Goal: Transaction & Acquisition: Purchase product/service

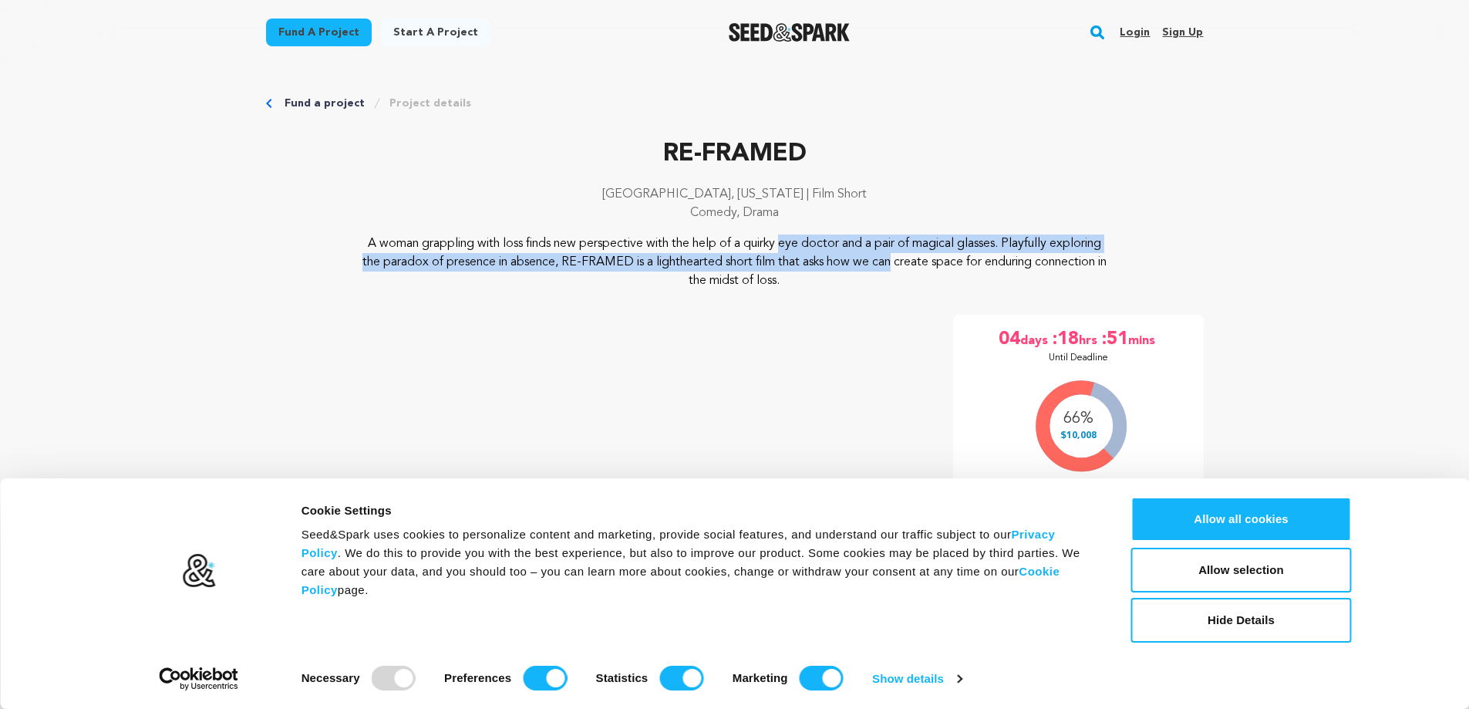
drag, startPoint x: 642, startPoint y: 240, endPoint x: 744, endPoint y: 262, distance: 104.2
click at [744, 262] on p "A woman grappling with loss finds new perspective with the help of a quirky eye…" at bounding box center [734, 262] width 750 height 56
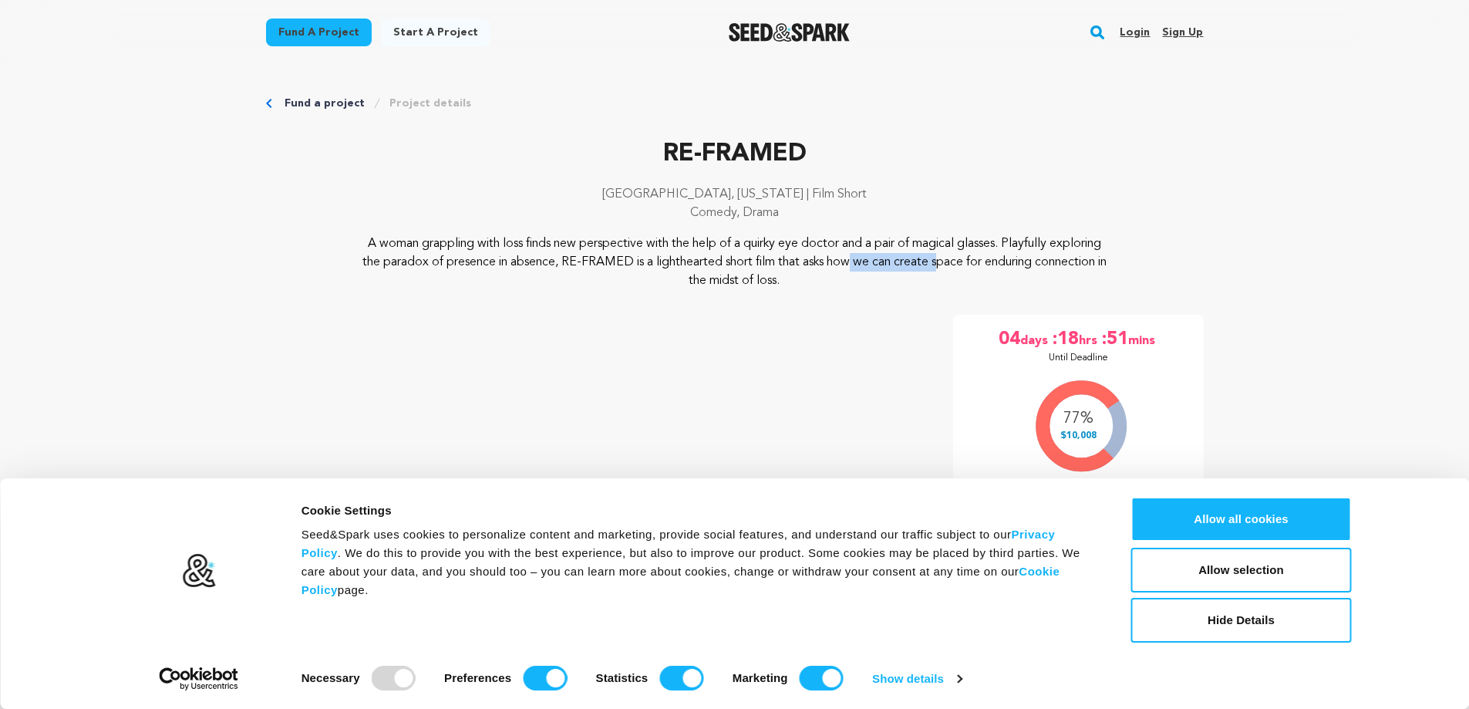
drag, startPoint x: 785, startPoint y: 261, endPoint x: 702, endPoint y: 254, distance: 83.6
click at [702, 254] on p "A woman grappling with loss finds new perspective with the help of a quirky eye…" at bounding box center [734, 262] width 750 height 56
click at [1204, 617] on button "Hide Details" at bounding box center [1241, 620] width 221 height 45
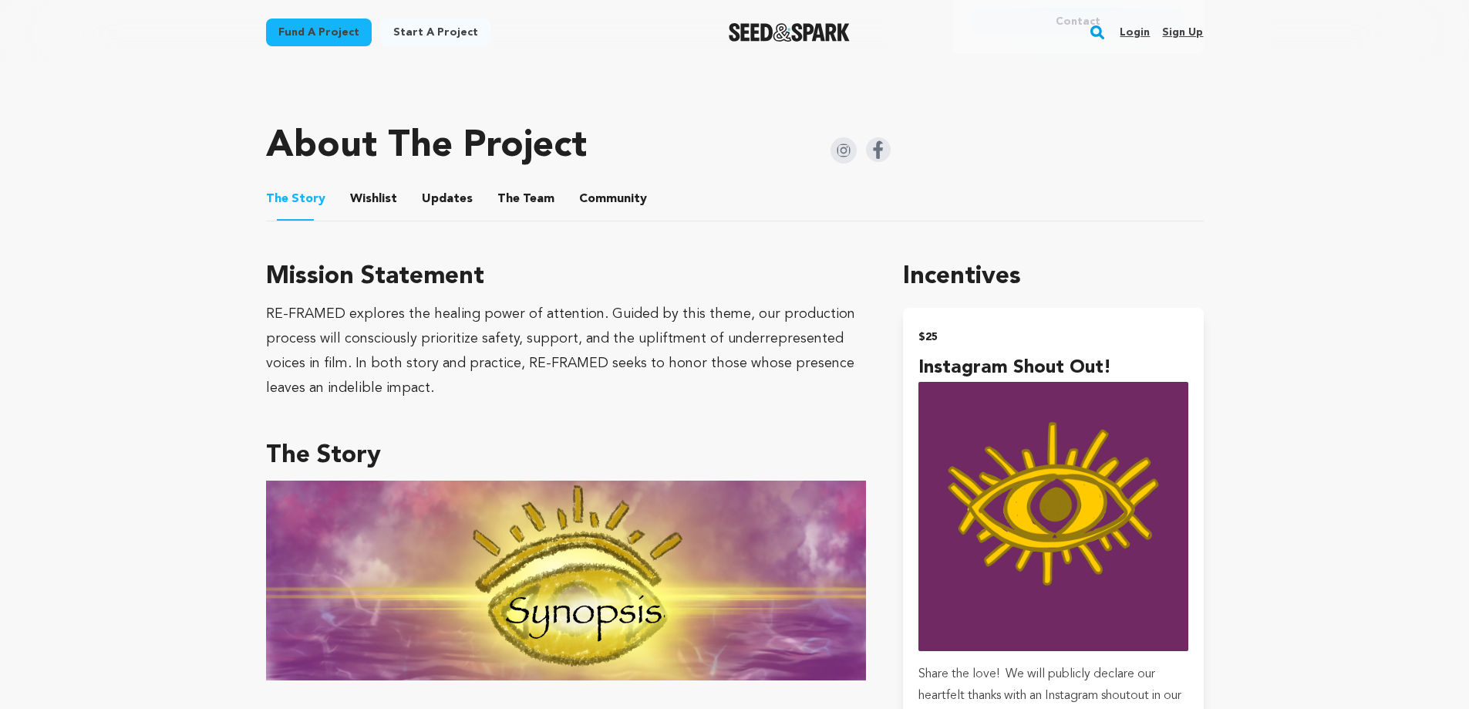
scroll to position [823, 0]
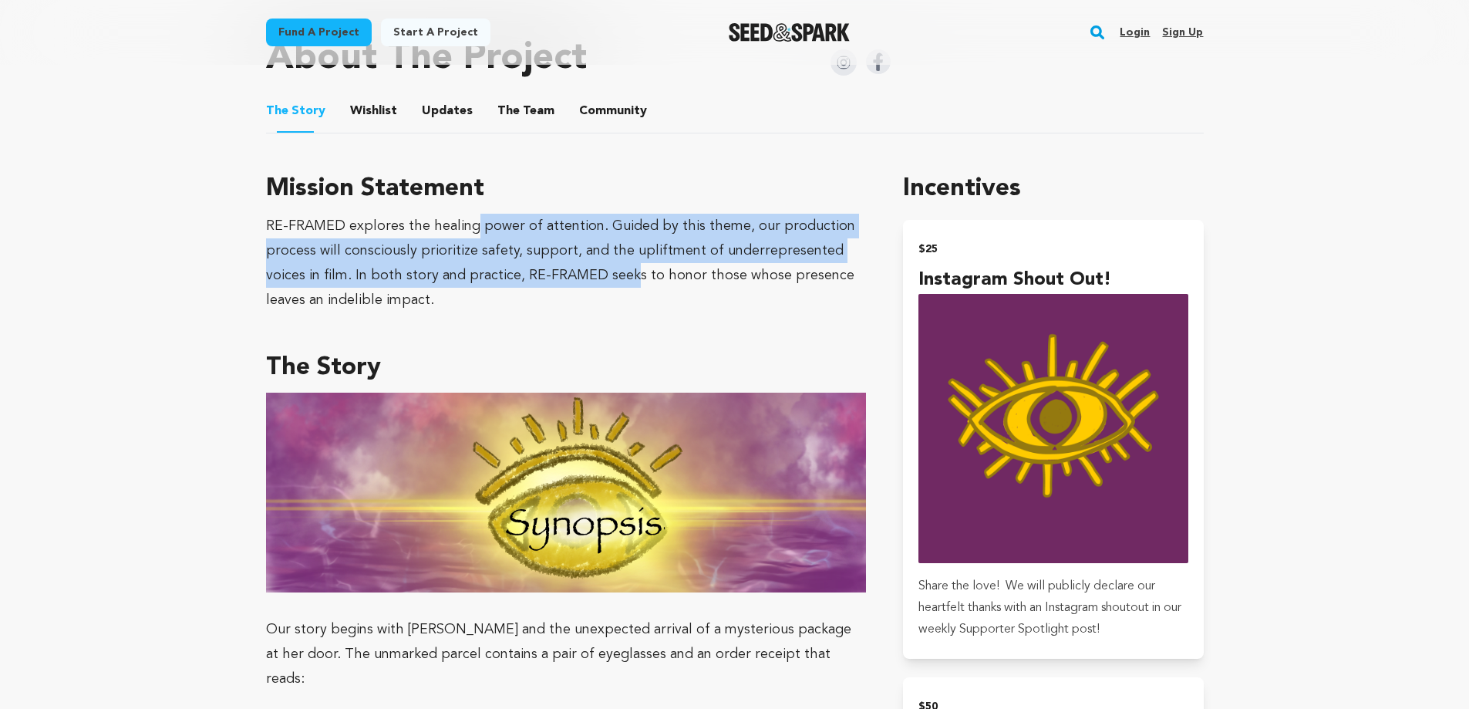
drag, startPoint x: 549, startPoint y: 239, endPoint x: 589, endPoint y: 260, distance: 45.2
click at [589, 260] on div "RE-FRAMED explores the healing power of attention. Guided by this theme, our pr…" at bounding box center [566, 263] width 601 height 99
drag, startPoint x: 611, startPoint y: 257, endPoint x: 489, endPoint y: 216, distance: 129.2
click at [489, 216] on div "RE-FRAMED explores the healing power of attention. Guided by this theme, our pr…" at bounding box center [566, 263] width 601 height 99
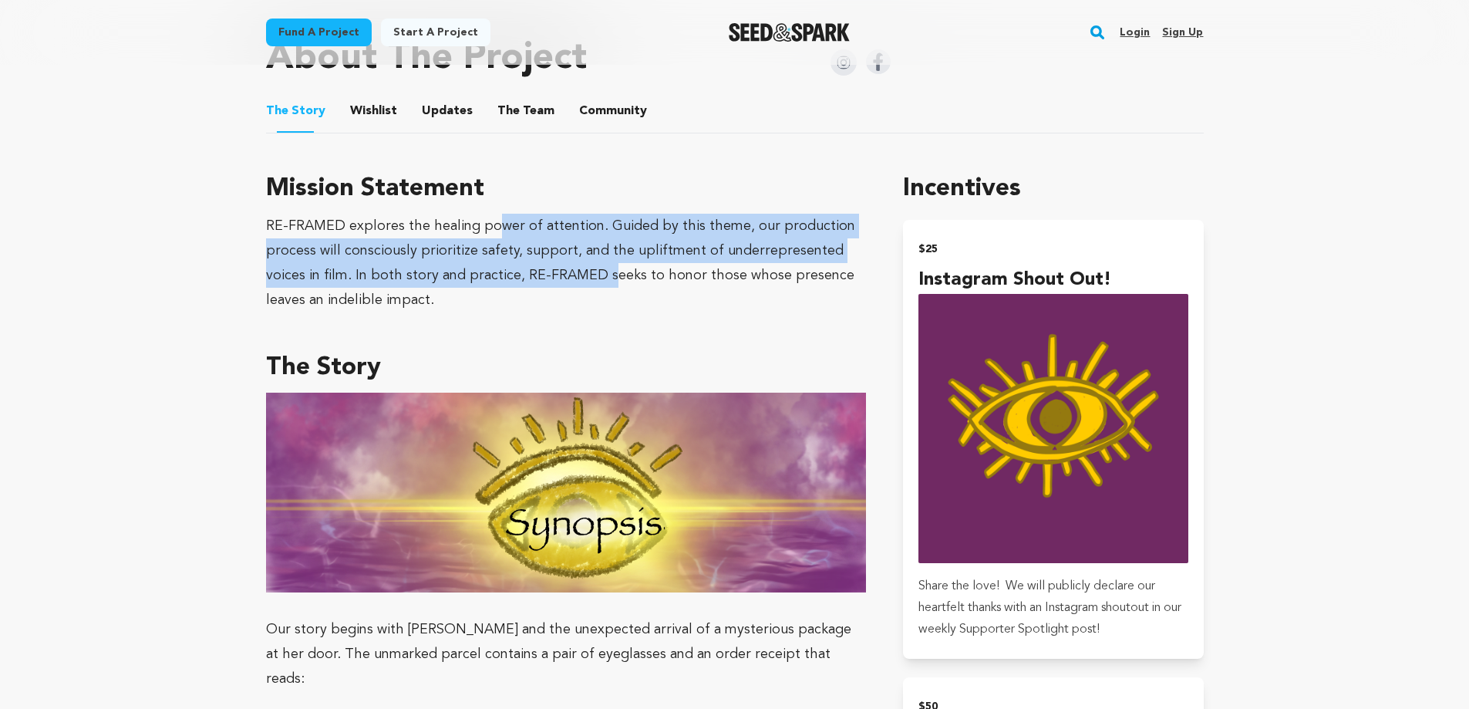
drag, startPoint x: 547, startPoint y: 251, endPoint x: 563, endPoint y: 258, distance: 16.6
click at [563, 258] on div "RE-FRAMED explores the healing power of attention. Guided by this theme, our pr…" at bounding box center [566, 263] width 601 height 99
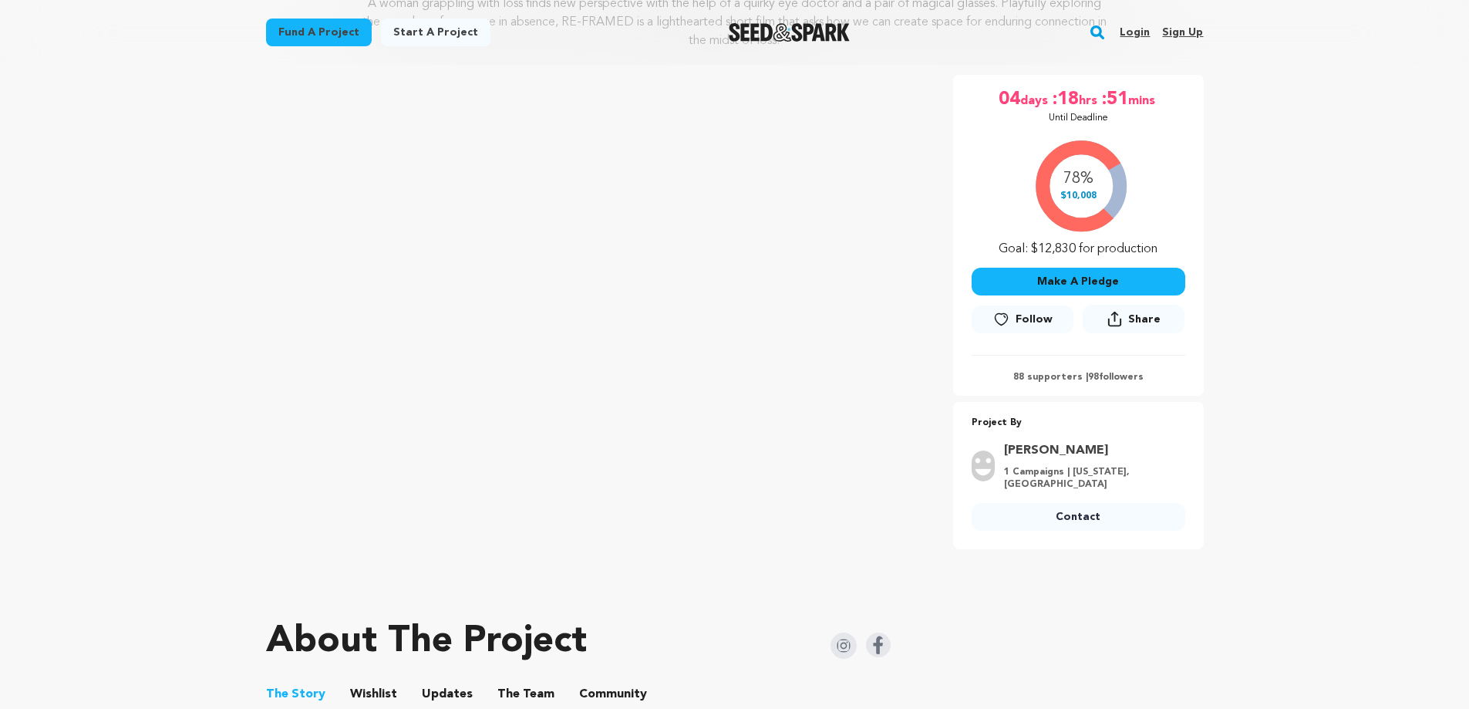
scroll to position [206, 0]
